Goal: Check status: Check status

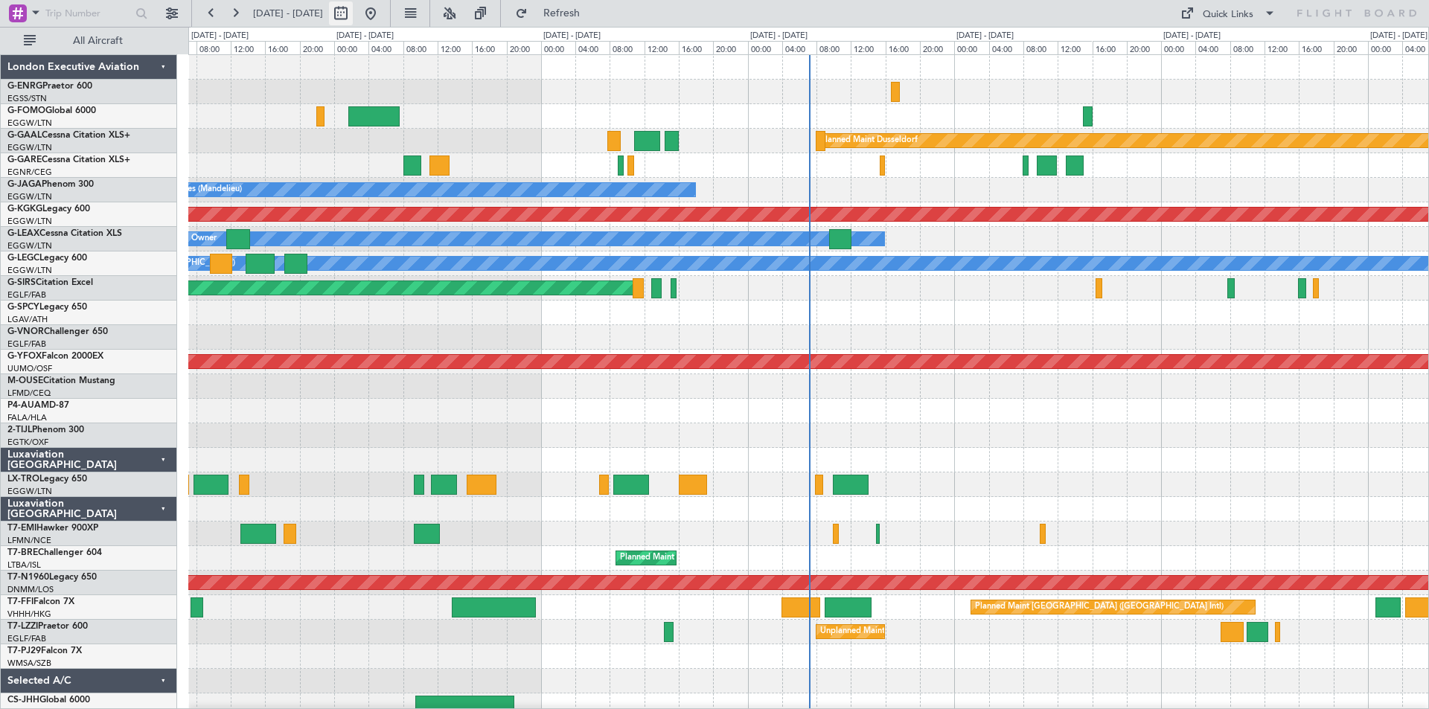
click at [353, 10] on button at bounding box center [341, 13] width 24 height 24
select select "8"
select select "2025"
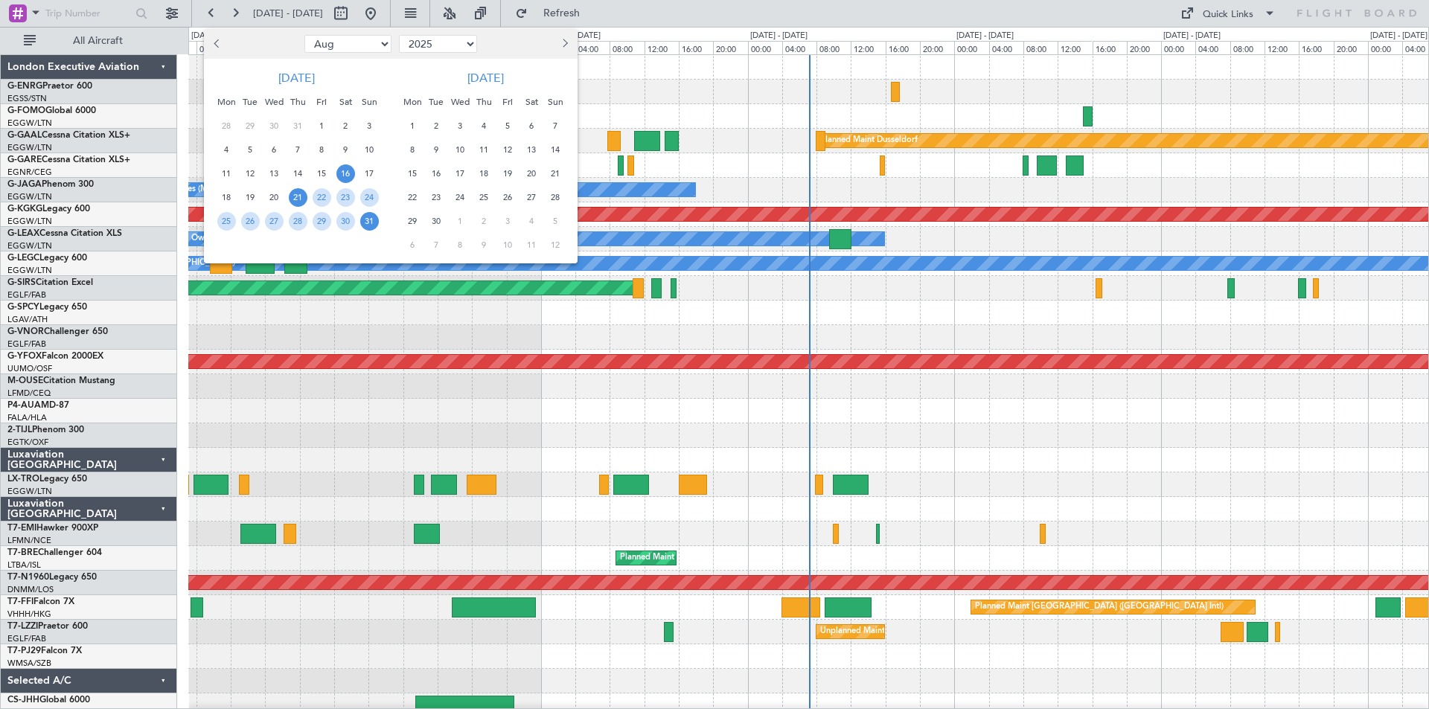
click at [345, 174] on span "16" at bounding box center [345, 173] width 19 height 19
click at [347, 218] on span "30" at bounding box center [345, 221] width 19 height 19
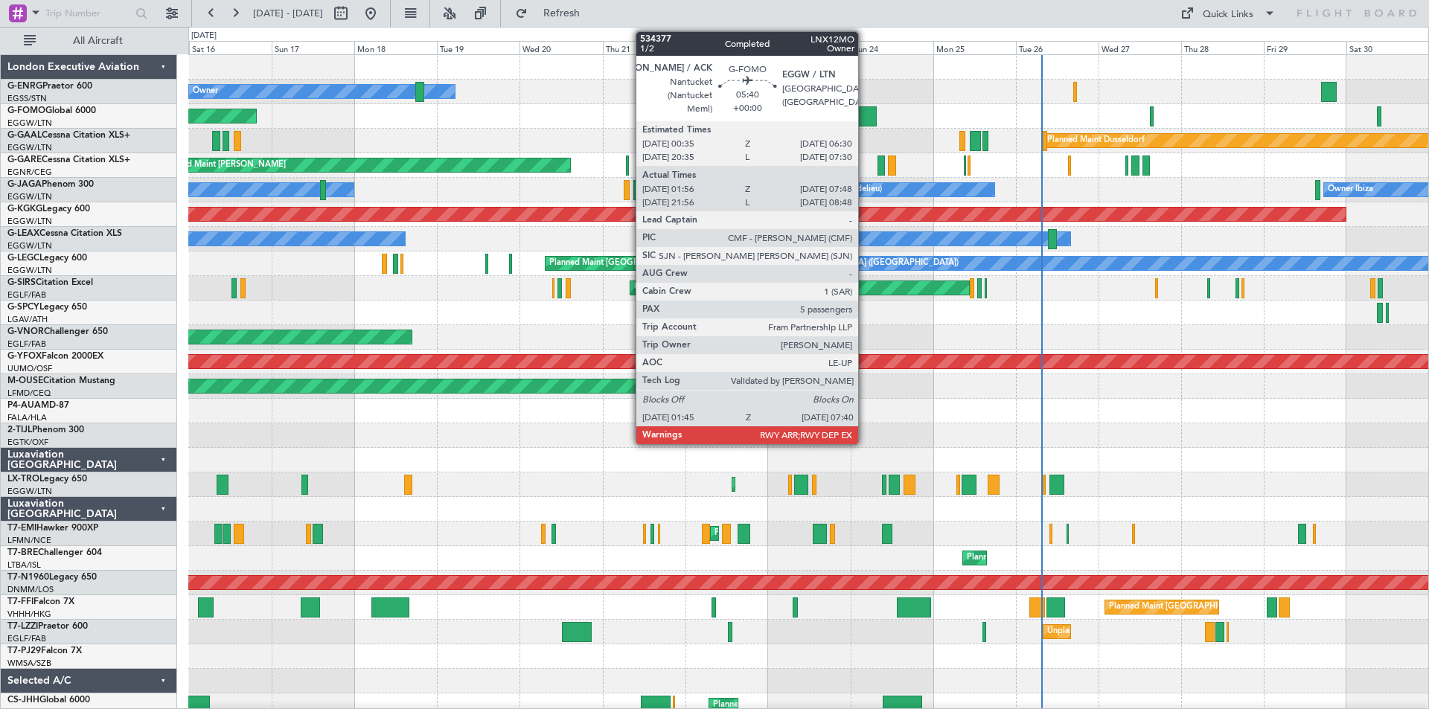
click at [865, 125] on div at bounding box center [866, 116] width 21 height 20
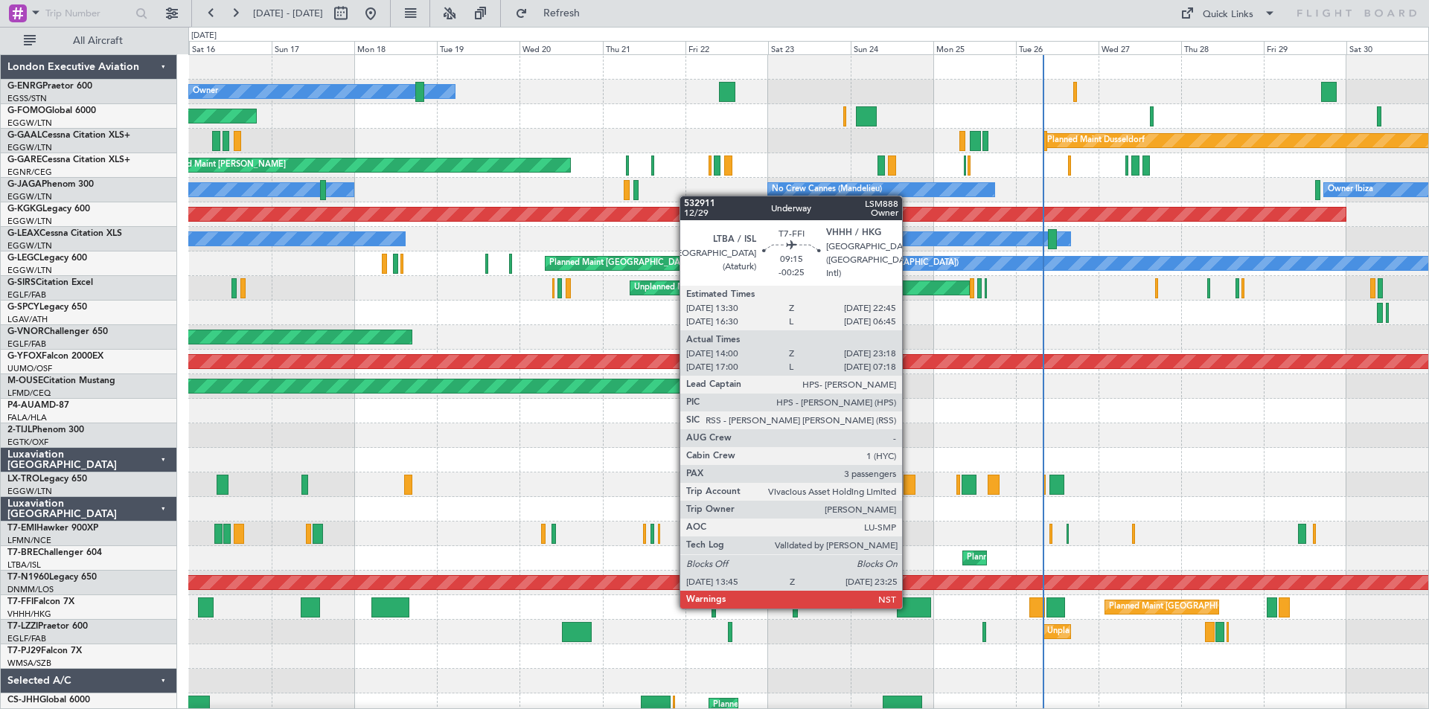
click at [909, 607] on div at bounding box center [913, 608] width 33 height 20
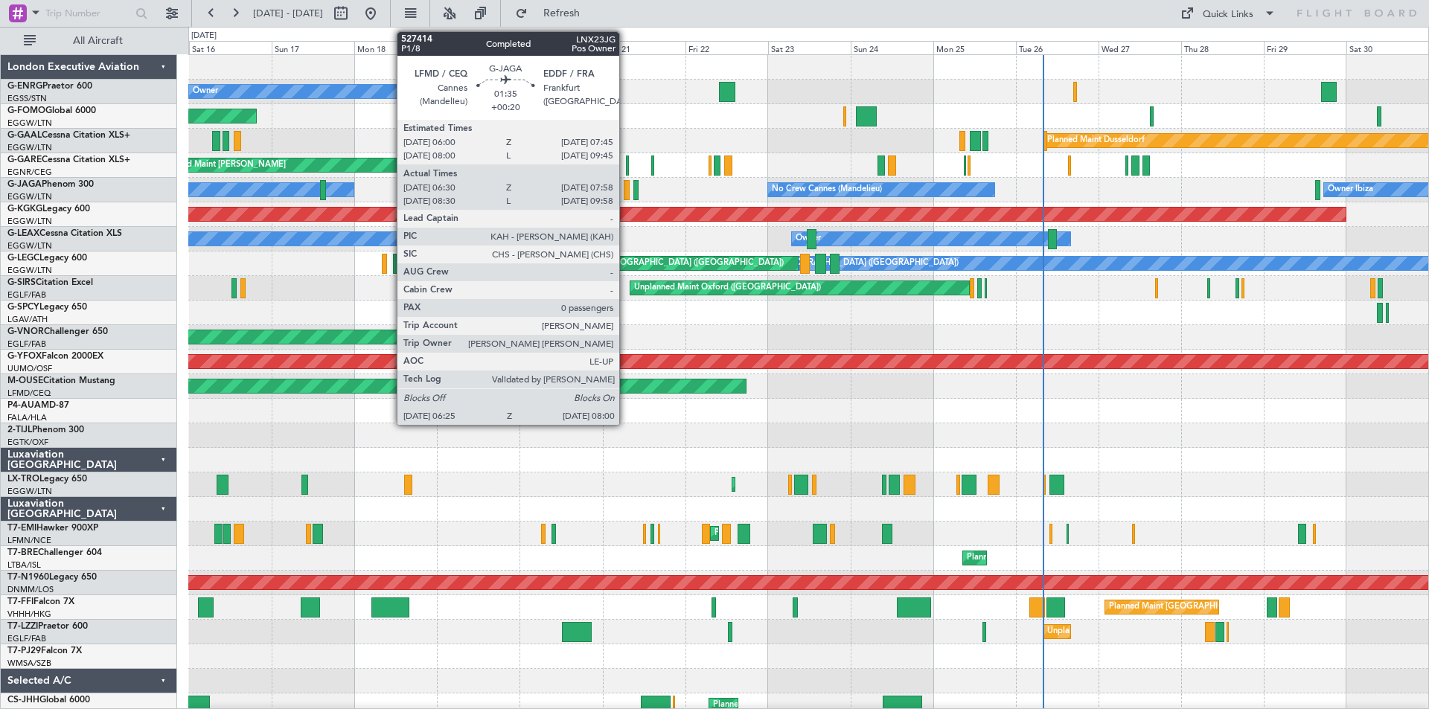
click at [626, 194] on div at bounding box center [627, 190] width 6 height 20
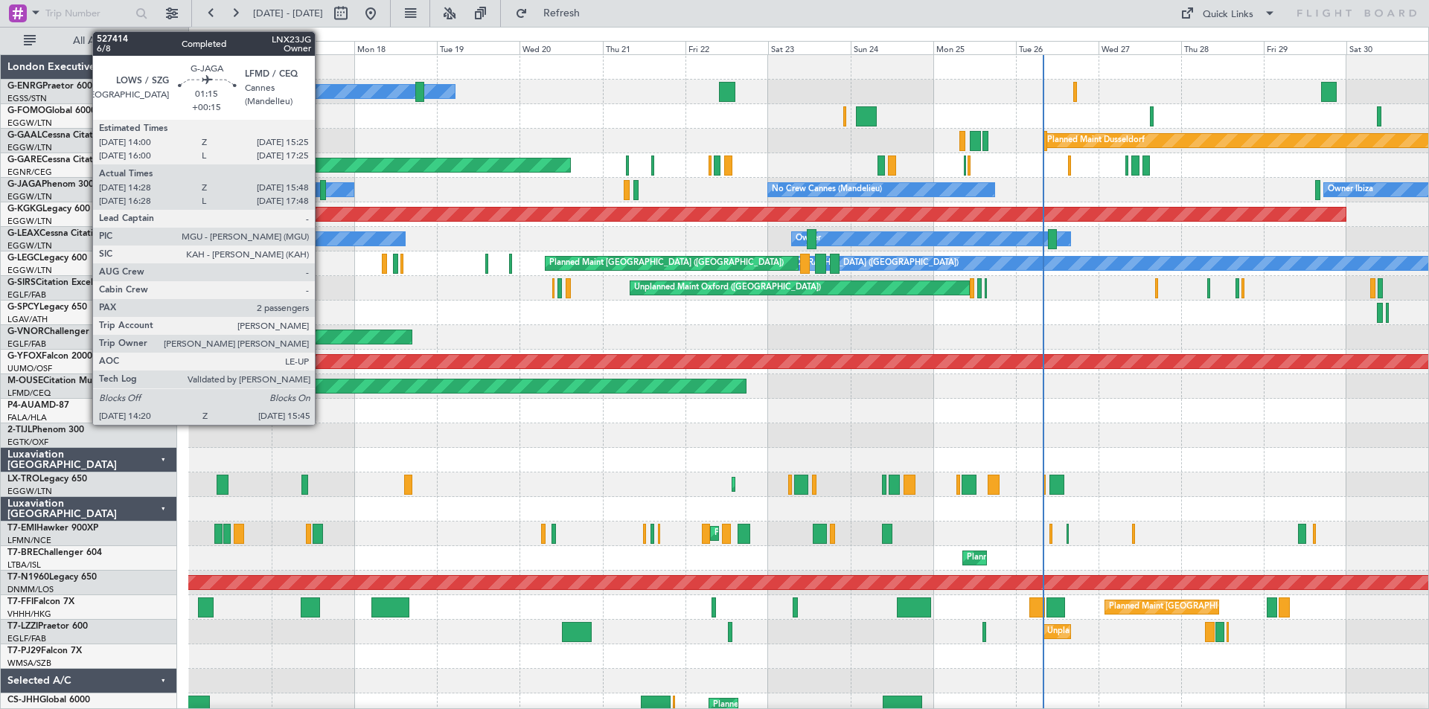
click at [321, 193] on div at bounding box center [322, 190] width 5 height 20
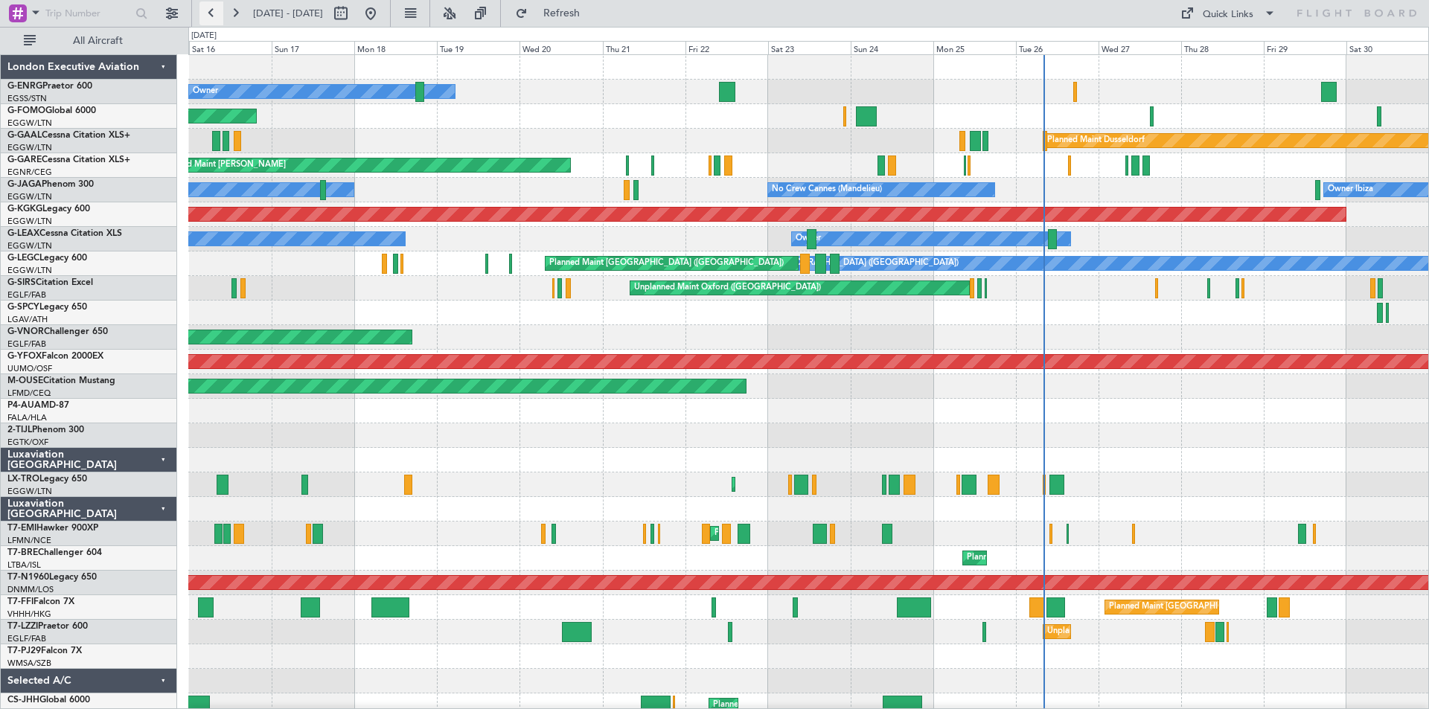
click at [208, 14] on button at bounding box center [211, 13] width 24 height 24
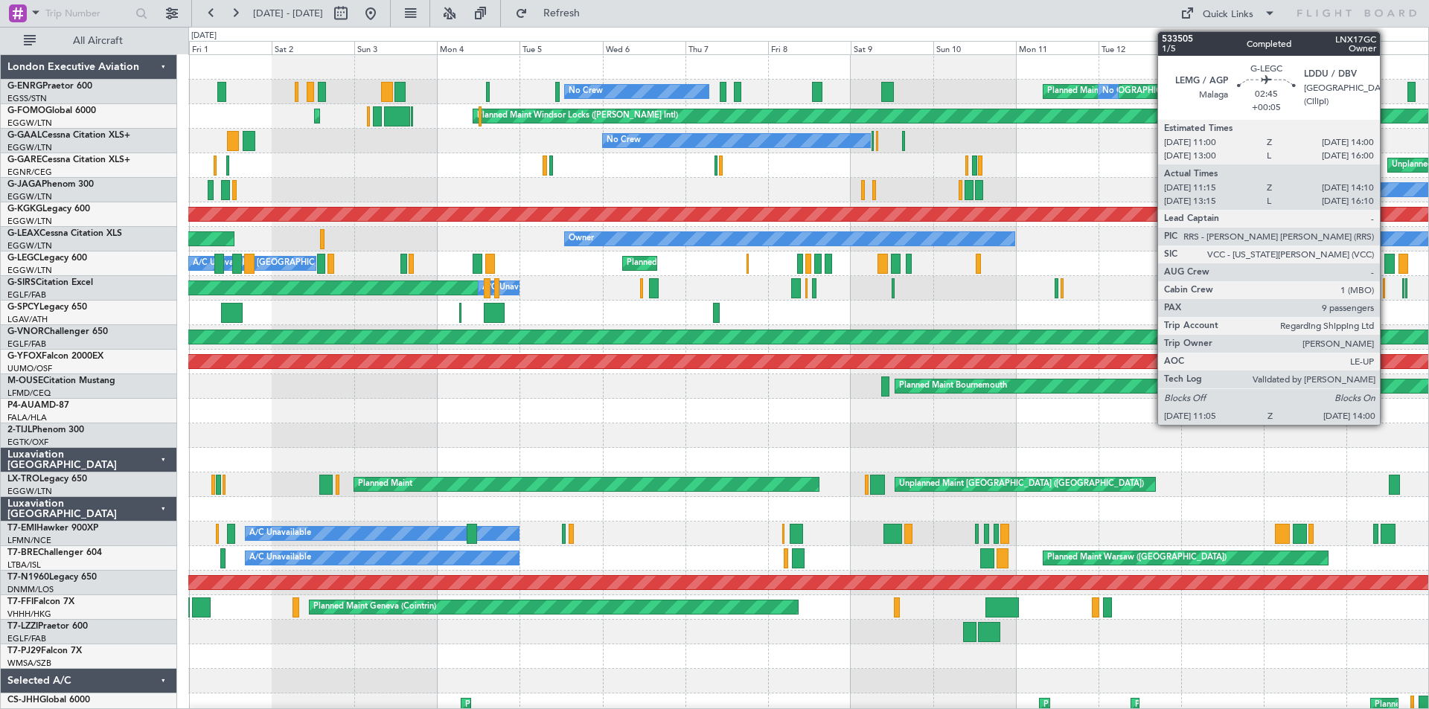
click at [1386, 260] on div at bounding box center [1389, 264] width 10 height 20
